Goal: Navigation & Orientation: Find specific page/section

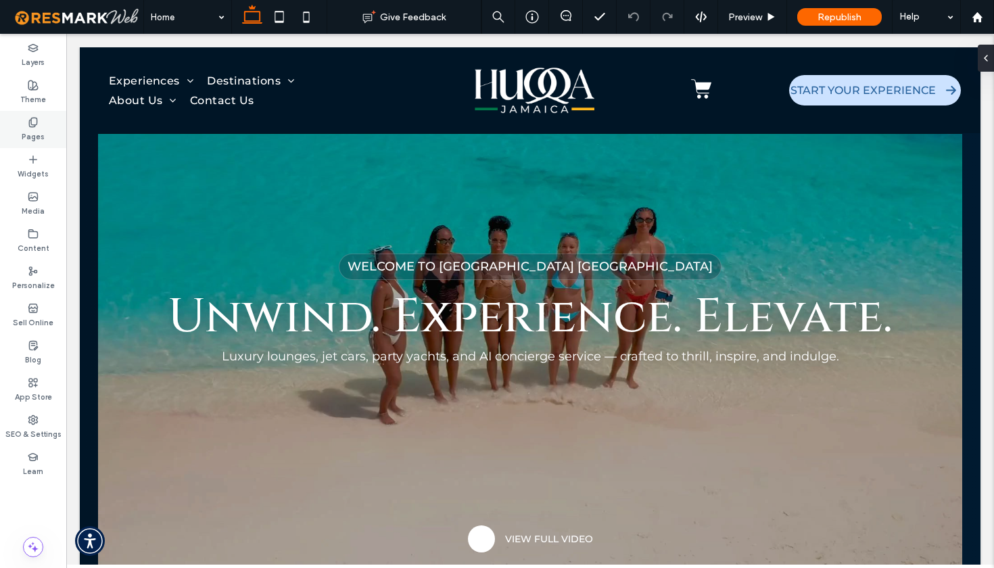
click at [34, 129] on label "Pages" at bounding box center [33, 135] width 23 height 15
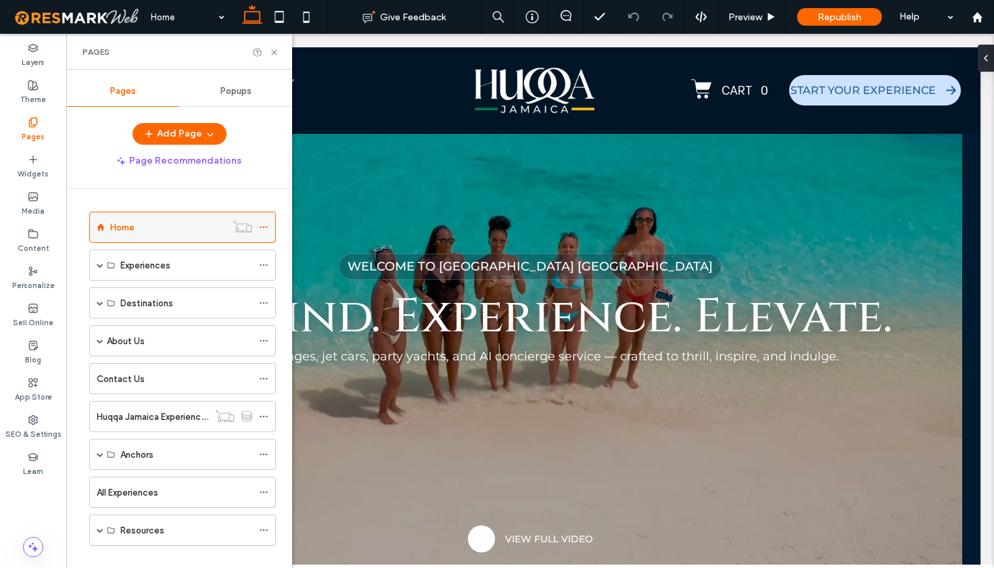
click at [137, 228] on div "Home" at bounding box center [168, 227] width 116 height 14
click at [274, 52] on use at bounding box center [273, 51] width 5 height 5
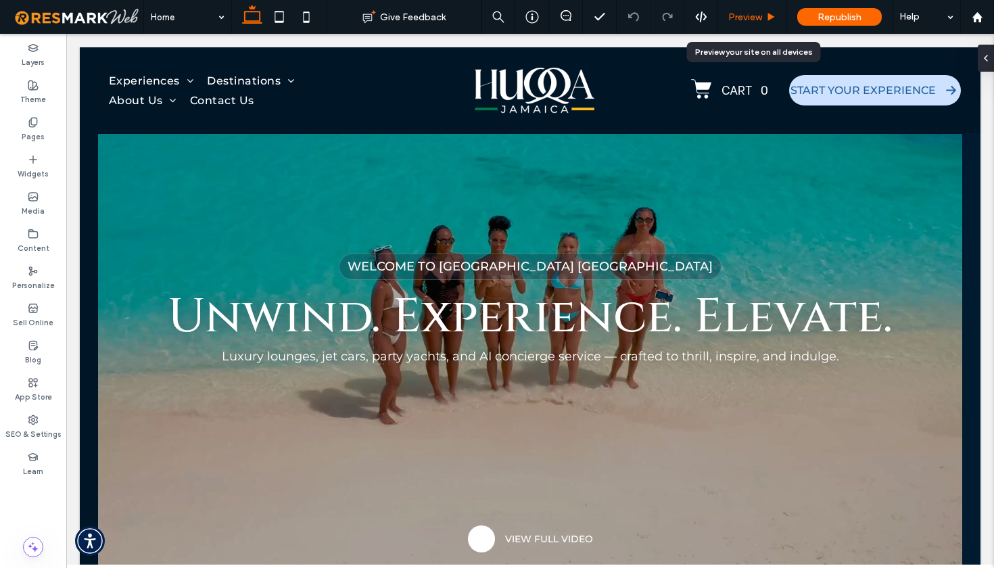
click at [754, 14] on span "Preview" at bounding box center [745, 16] width 34 height 11
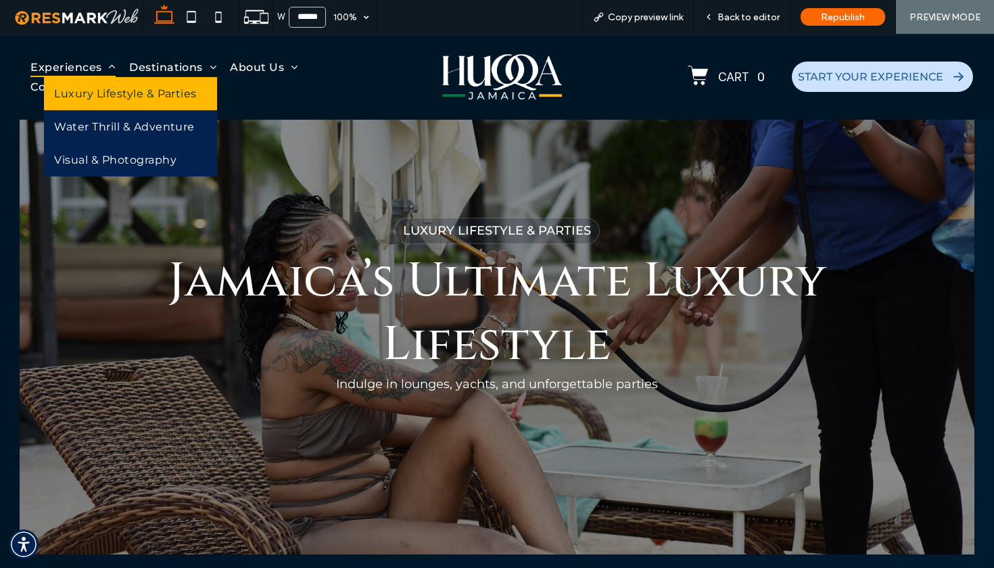
click at [59, 64] on span "Experiences" at bounding box center [72, 67] width 85 height 20
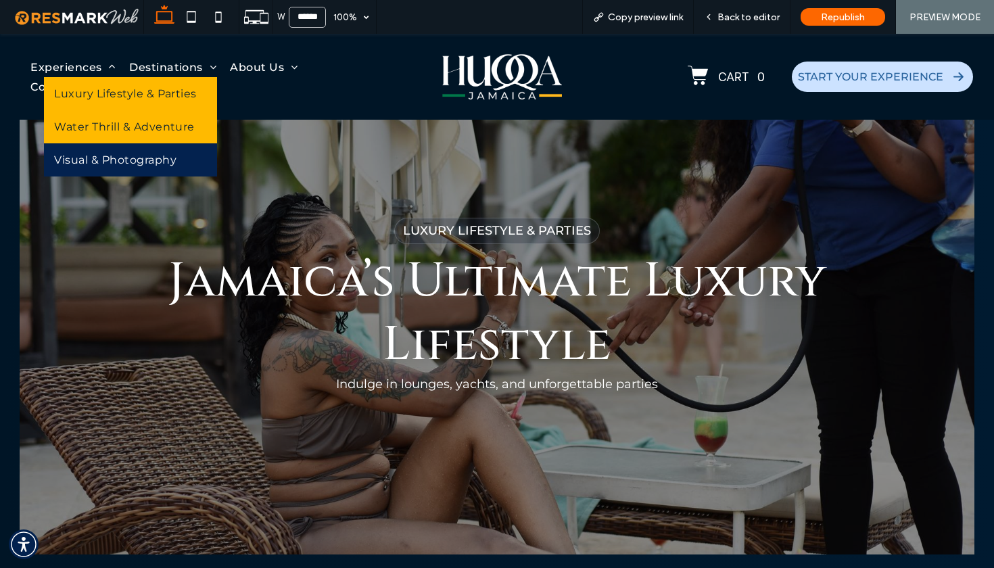
click at [116, 130] on span "Water Thrill & Adventure" at bounding box center [124, 126] width 141 height 13
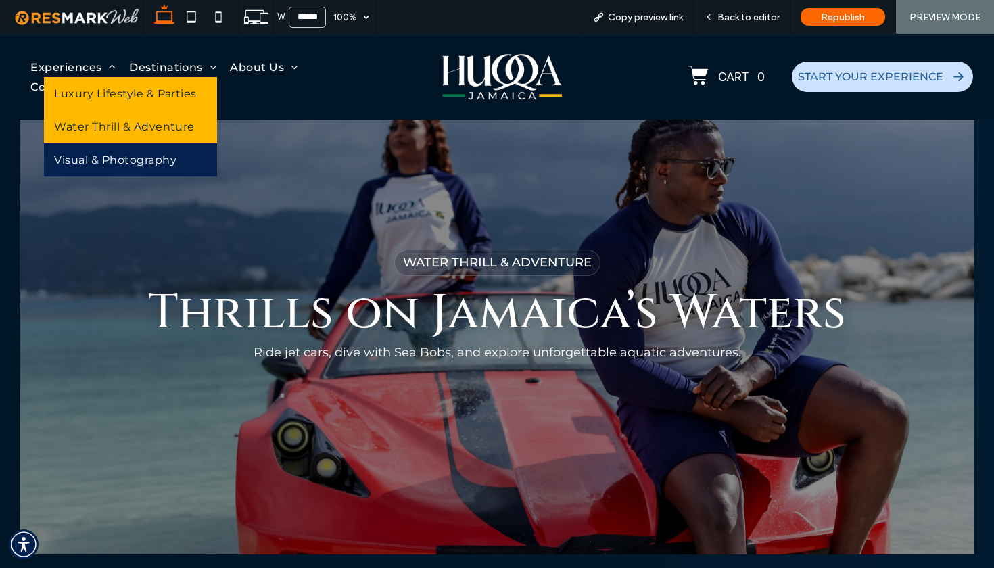
drag, startPoint x: 106, startPoint y: 93, endPoint x: 135, endPoint y: 129, distance: 47.1
click at [106, 93] on span "Luxury Lifestyle & Parties" at bounding box center [125, 93] width 142 height 13
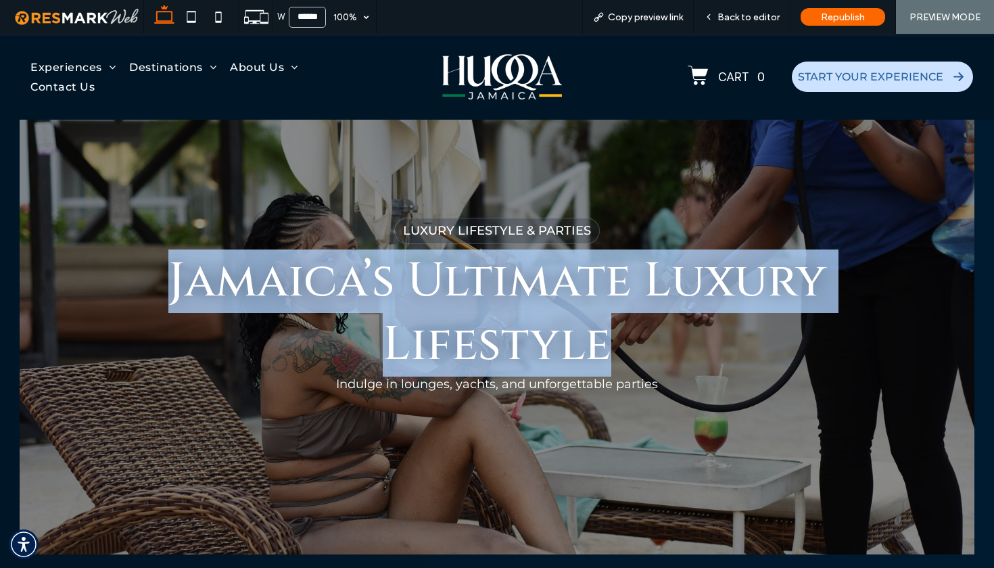
drag, startPoint x: 182, startPoint y: 275, endPoint x: 598, endPoint y: 333, distance: 420.1
click at [598, 333] on span "Jamaica’s Ultimate Luxury Lifestyle" at bounding box center [497, 313] width 658 height 127
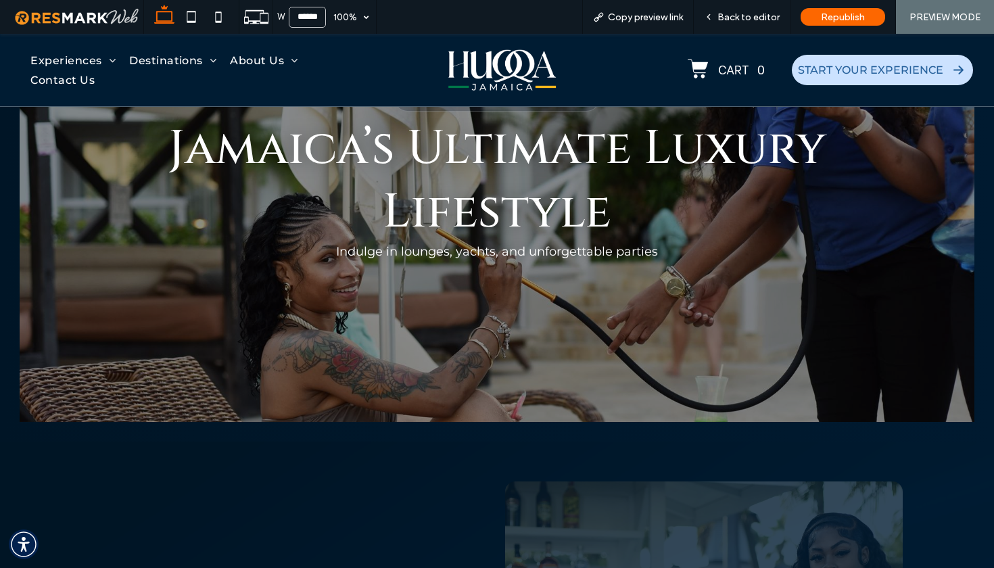
click at [378, 308] on div at bounding box center [497, 358] width 954 height 127
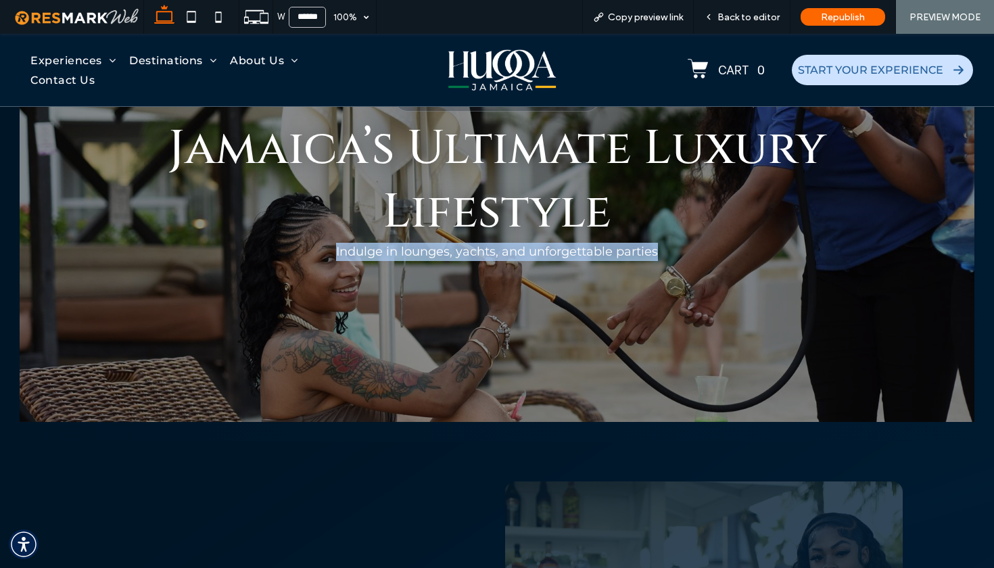
drag, startPoint x: 317, startPoint y: 252, endPoint x: 655, endPoint y: 253, distance: 338.2
click at [655, 253] on div "Luxury Lifestyle & Parties Jamaica’s Ultimate Luxury Lifestyle Indulge in loung…" at bounding box center [497, 168] width 954 height 254
copy div "Jamaica’s Ultimate Luxury Lifestyle Indulge in lounges, yachts, and unforgettab…"
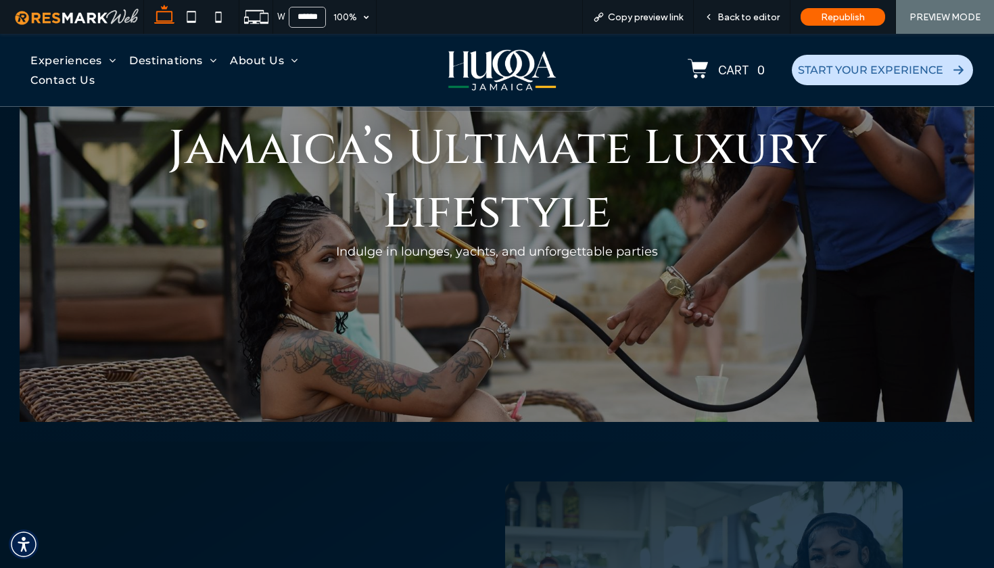
click at [306, 248] on div "Luxury Lifestyle & Parties Jamaica’s Ultimate Luxury Lifestyle Indulge in loung…" at bounding box center [497, 168] width 954 height 254
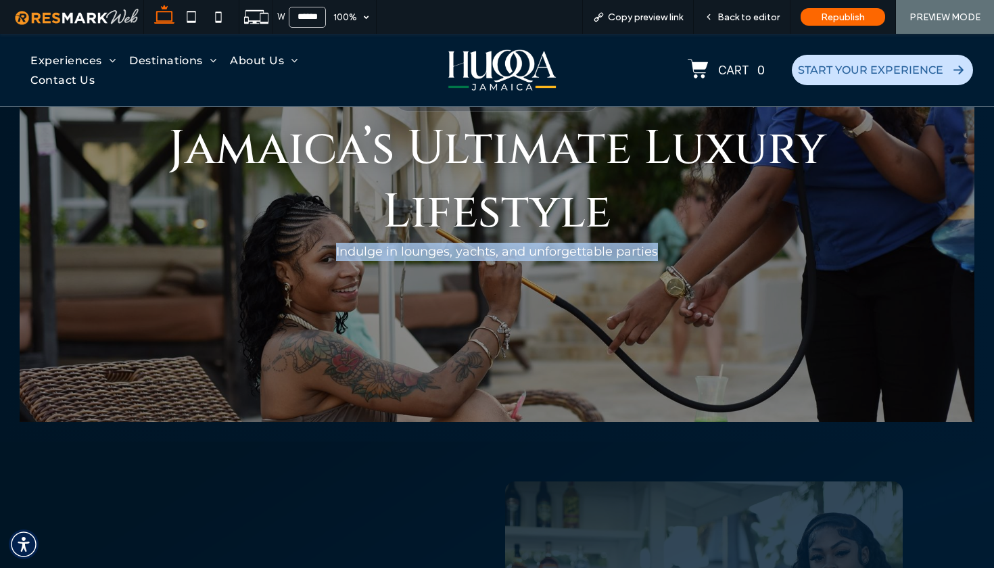
drag, startPoint x: 310, startPoint y: 247, endPoint x: 658, endPoint y: 254, distance: 347.7
click at [658, 254] on div "Luxury Lifestyle & Parties Jamaica’s Ultimate Luxury Lifestyle Indulge in loung…" at bounding box center [497, 168] width 954 height 254
copy div "Jamaica’s Ultimate Luxury Lifestyle Indulge in lounges, yachts, and unforgettab…"
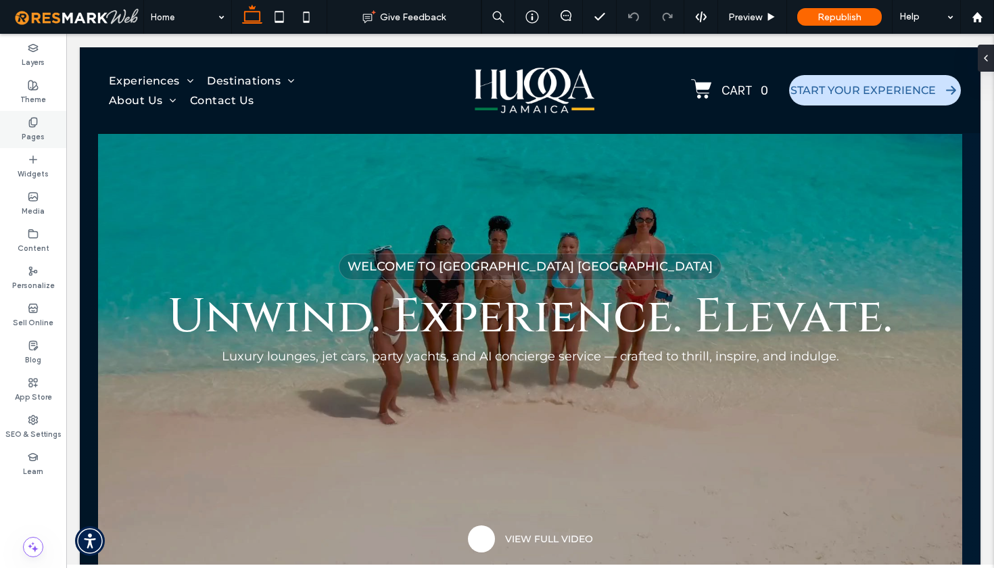
click at [37, 133] on label "Pages" at bounding box center [33, 135] width 23 height 15
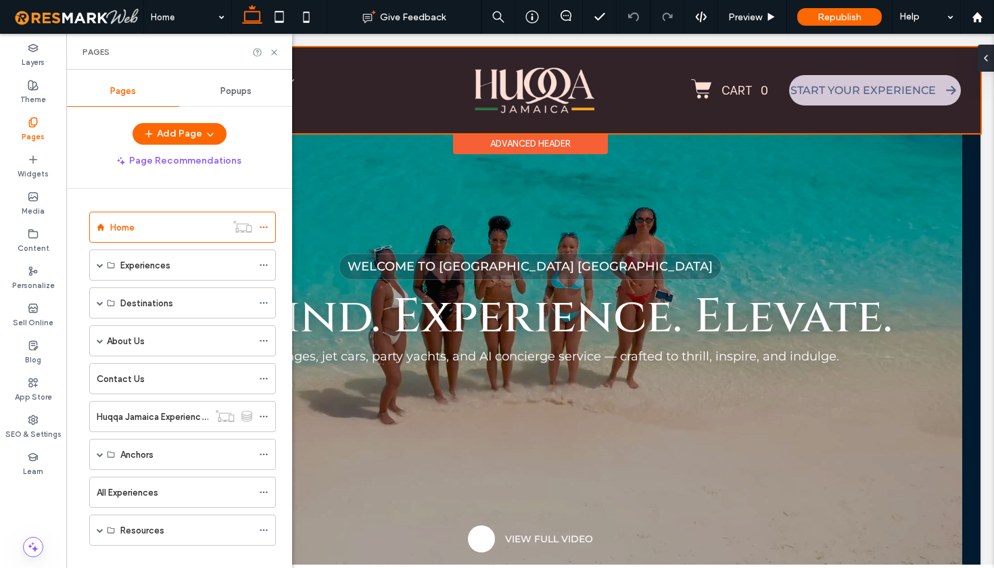
click at [381, 88] on div at bounding box center [530, 90] width 901 height 86
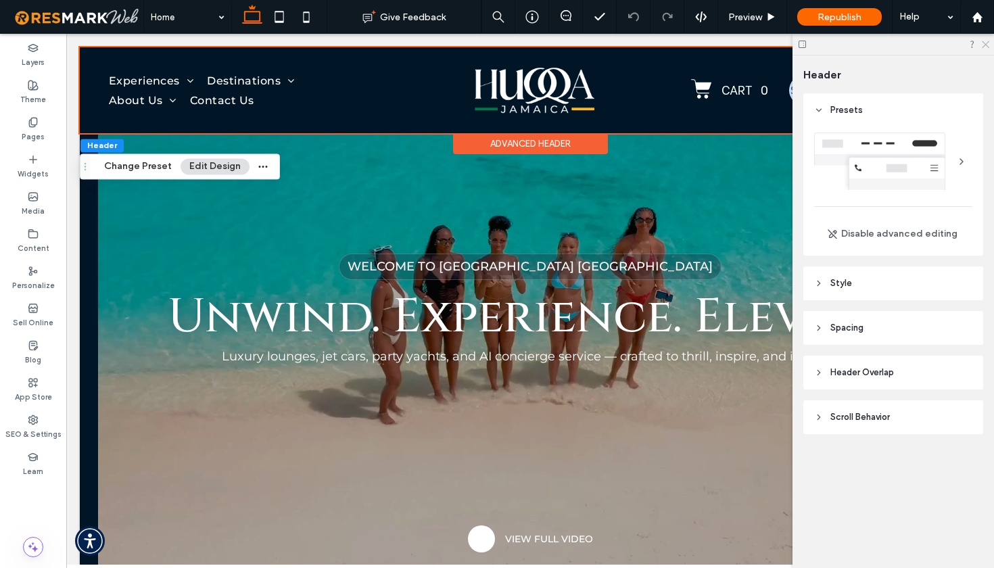
click at [987, 45] on icon at bounding box center [985, 43] width 9 height 9
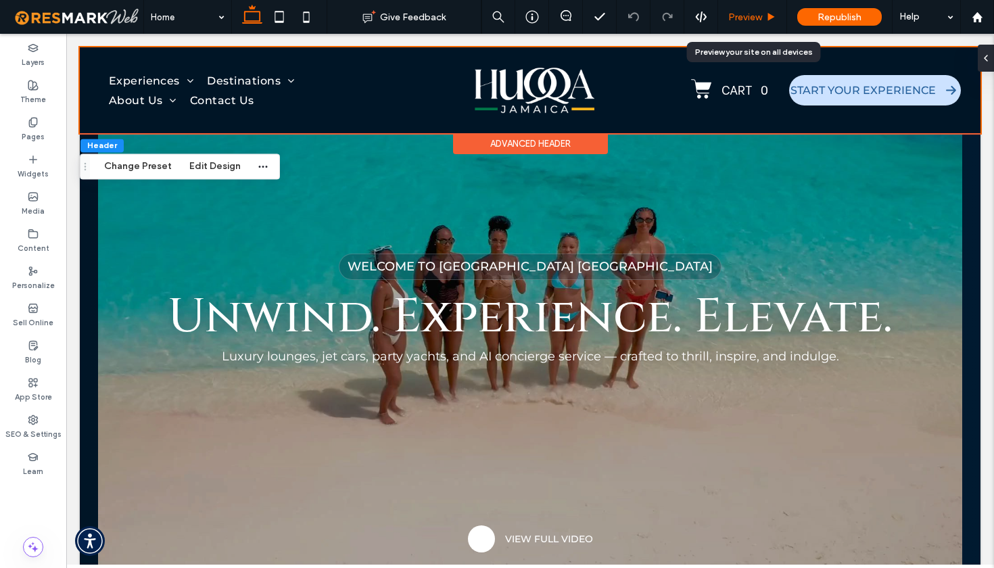
click at [745, 19] on span "Preview" at bounding box center [745, 16] width 34 height 11
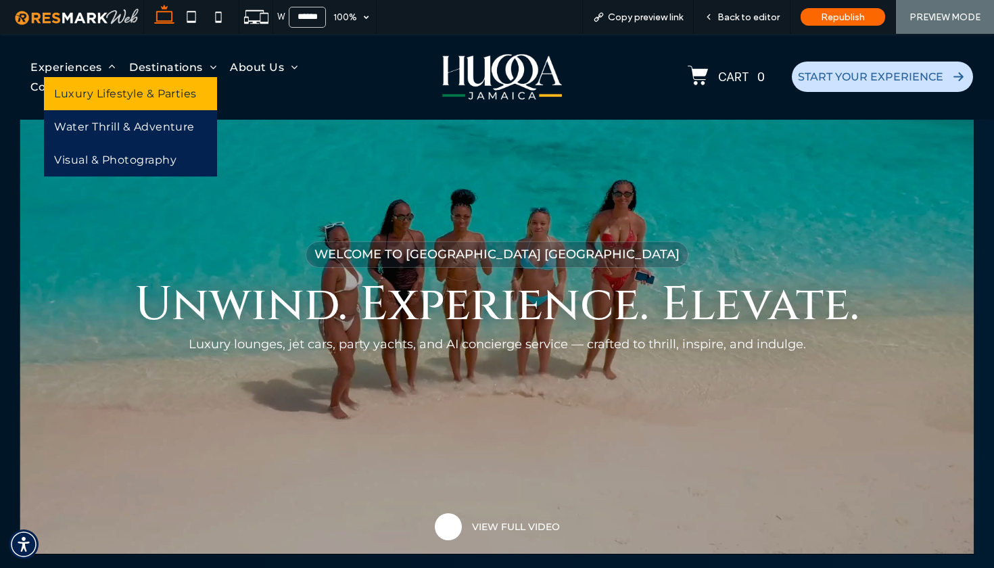
click at [122, 94] on span "Luxury Lifestyle & Parties" at bounding box center [125, 93] width 142 height 13
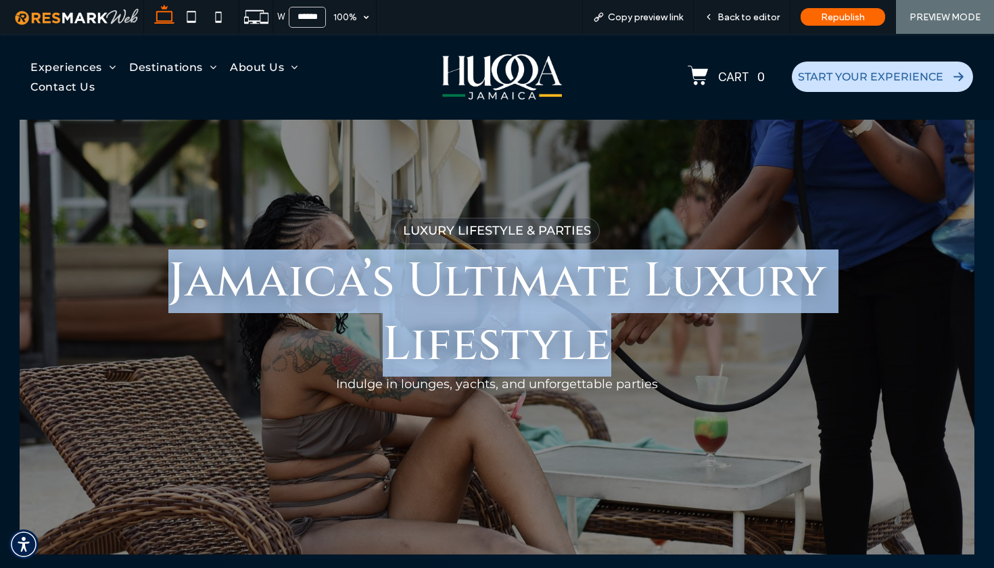
drag, startPoint x: 168, startPoint y: 269, endPoint x: 611, endPoint y: 339, distance: 448.6
click at [611, 339] on h1 "Jamaica’s Ultimate Luxury Lifestyle" at bounding box center [497, 313] width 878 height 127
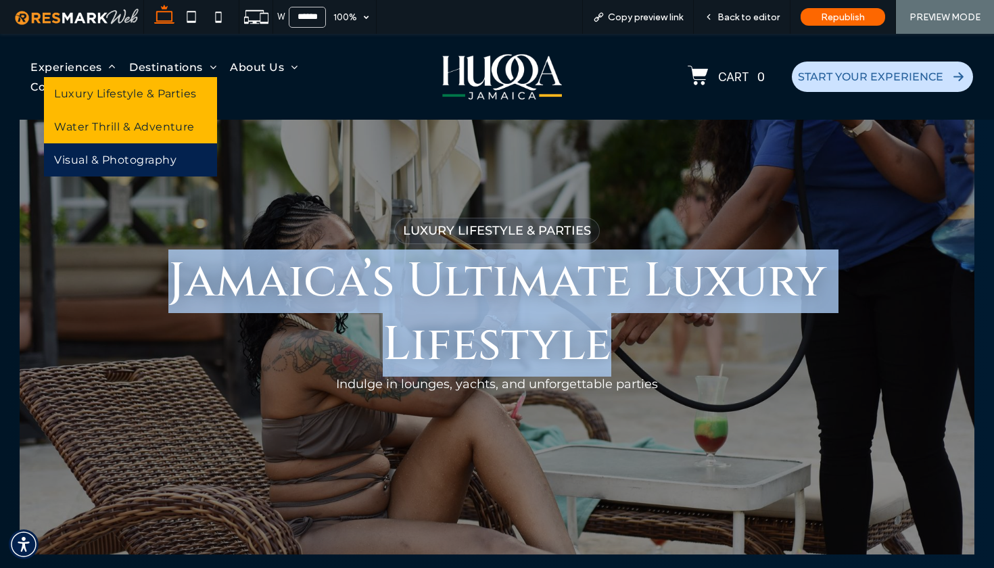
click at [101, 127] on span "Water Thrill & Adventure" at bounding box center [124, 126] width 141 height 13
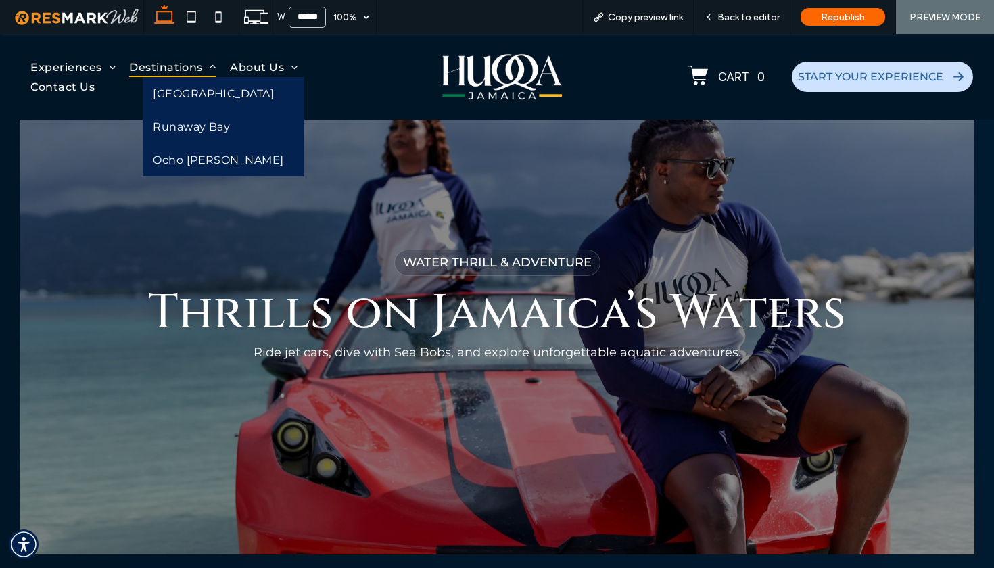
click at [160, 65] on span "Destinations" at bounding box center [172, 67] width 87 height 20
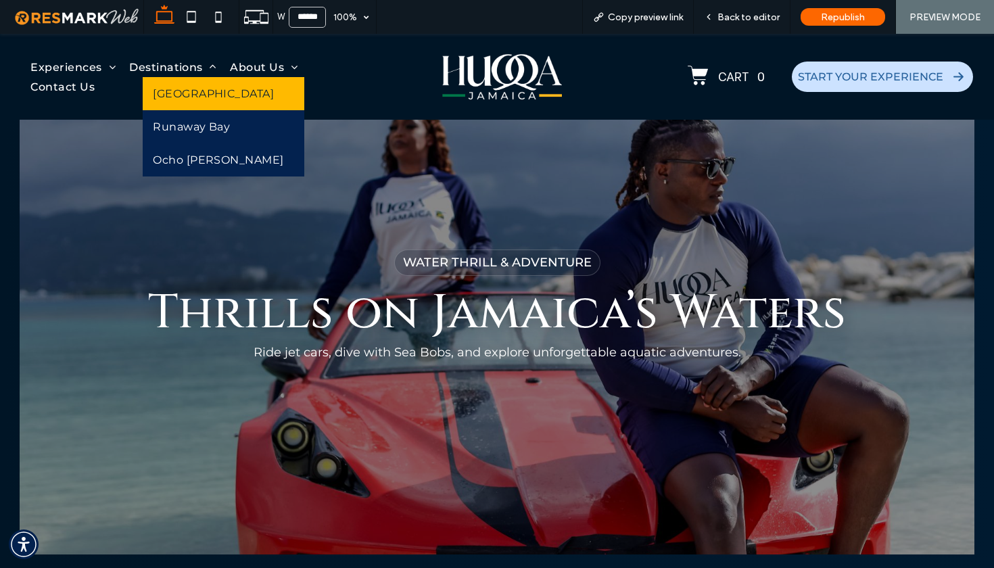
click at [181, 94] on span "[GEOGRAPHIC_DATA]" at bounding box center [213, 93] width 121 height 13
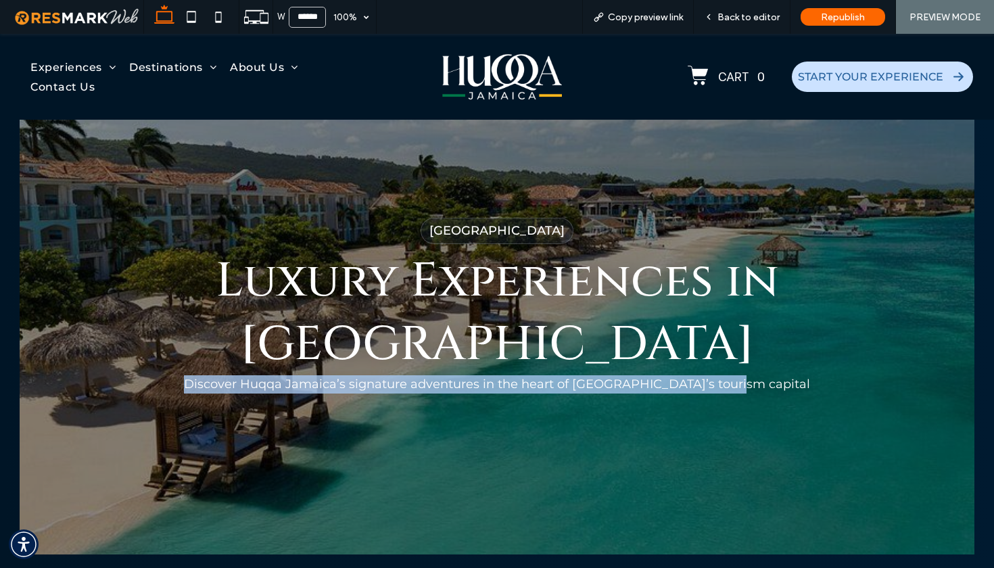
drag, startPoint x: 225, startPoint y: 390, endPoint x: 799, endPoint y: 396, distance: 574.3
click at [764, 396] on div "[GEOGRAPHIC_DATA] Luxury Experiences in [GEOGRAPHIC_DATA] Discover Huqqa Jamaic…" at bounding box center [497, 300] width 954 height 254
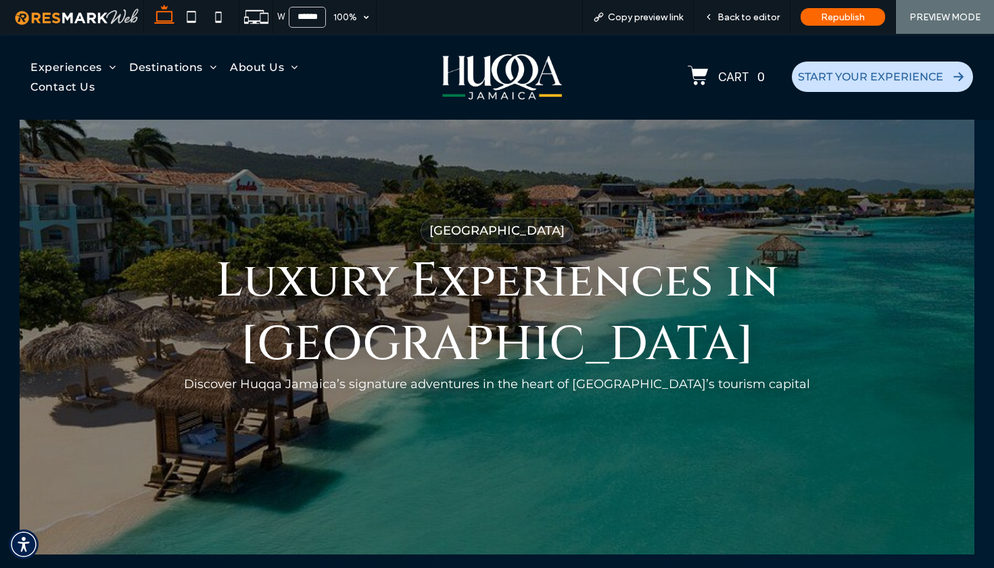
click at [788, 392] on div "[GEOGRAPHIC_DATA] Luxury Experiences in [GEOGRAPHIC_DATA] Discover Huqqa Jamaic…" at bounding box center [497, 300] width 954 height 254
drag, startPoint x: 51, startPoint y: 123, endPoint x: 51, endPoint y: 89, distance: 33.8
click at [51, 89] on span "Contact Us" at bounding box center [62, 87] width 64 height 20
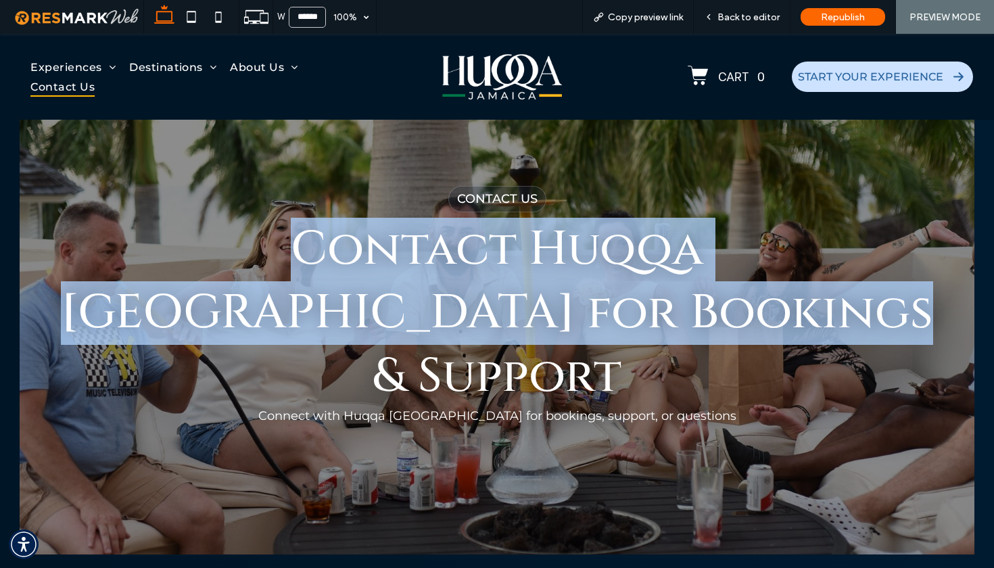
drag, startPoint x: 198, startPoint y: 287, endPoint x: 813, endPoint y: 331, distance: 616.4
click at [813, 331] on h1 "Contact Huqqa [GEOGRAPHIC_DATA] for Bookings & Support" at bounding box center [497, 313] width 878 height 191
